Goal: Task Accomplishment & Management: Use online tool/utility

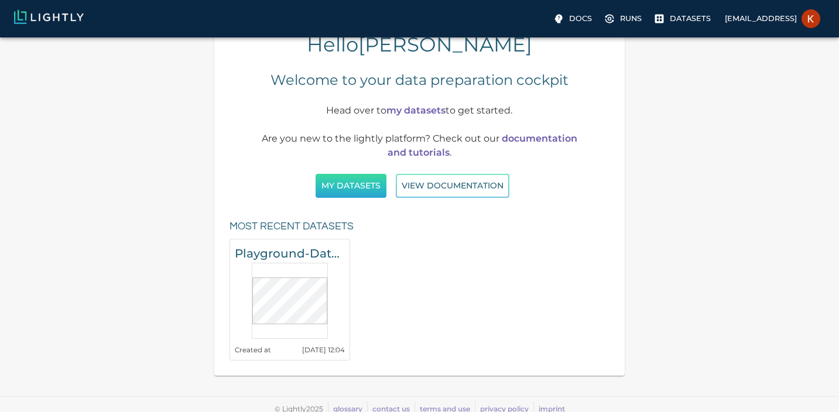
scroll to position [49, 0]
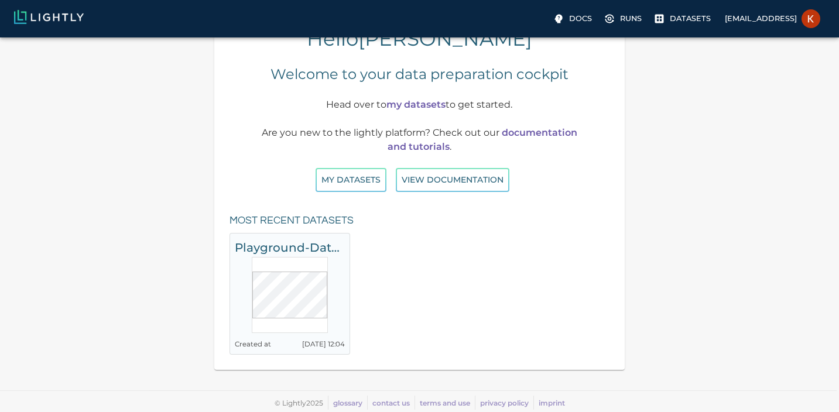
click at [312, 262] on div at bounding box center [290, 295] width 76 height 76
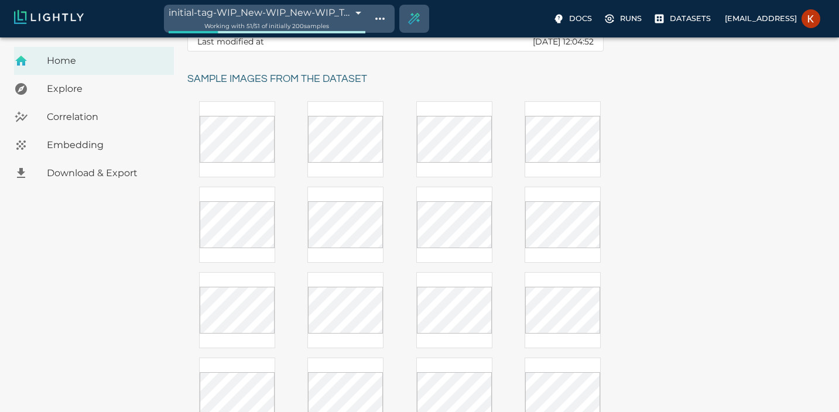
scroll to position [172, 0]
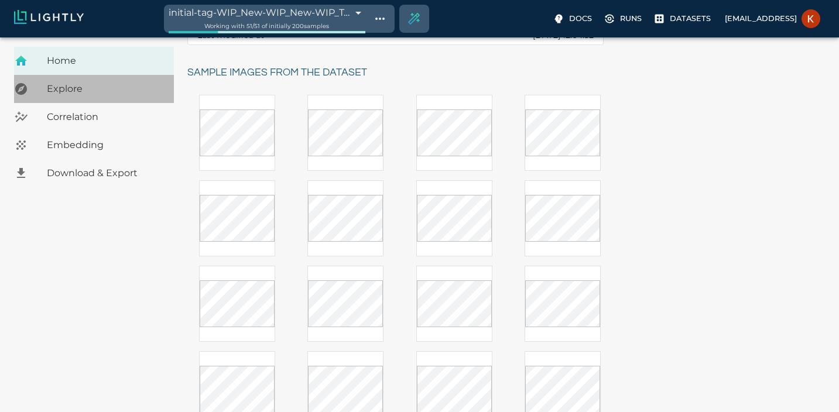
click at [76, 90] on span "Explore" at bounding box center [106, 89] width 118 height 14
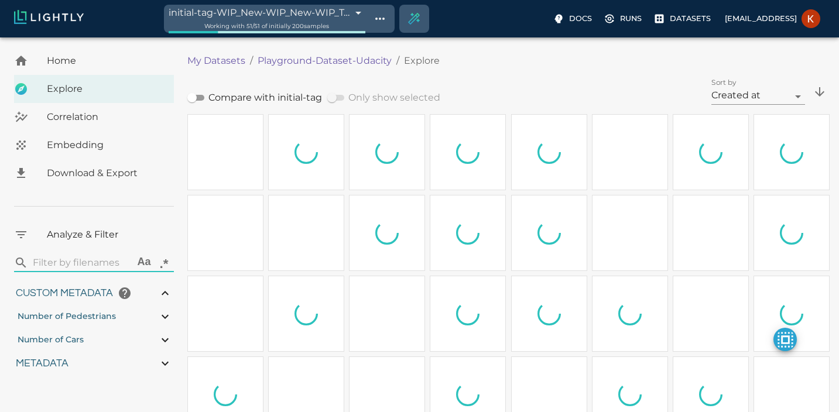
type input "0.771152625671188"
type input "4.62815262567119"
type input "10.0933254632748"
type input "43.8873254632748"
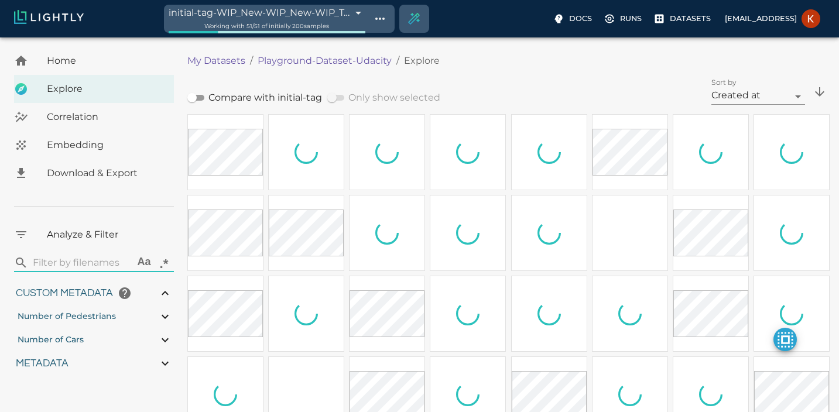
type input "0.771152625671188"
type input "4.62815262567119"
type input "10.0933254632748"
type input "43.8873254632748"
type input "0.771152625671188"
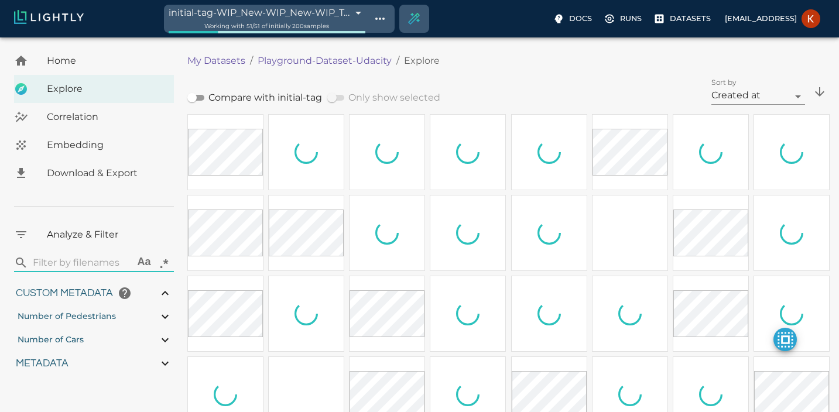
type input "4.62815262567119"
type input "10.0933254632748"
type input "43.8873254632748"
type input "0.771152625671188"
type input "4.62815262567119"
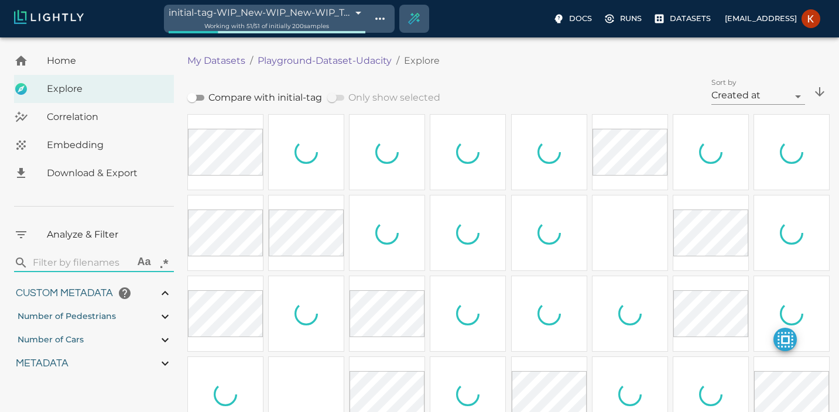
type input "10.0933254632748"
type input "43.8873254632748"
type input "0.771152625671188"
type input "4.62815262567119"
type input "10.0933254632748"
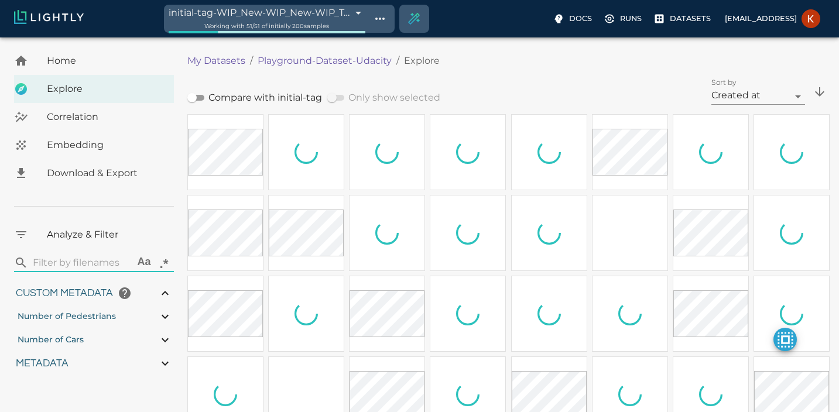
type input "43.8873254632748"
type input "0.771152625671188"
type input "4.62815262567119"
type input "10.0933254632748"
type input "43.8873254632748"
